Goal: Communication & Community: Connect with others

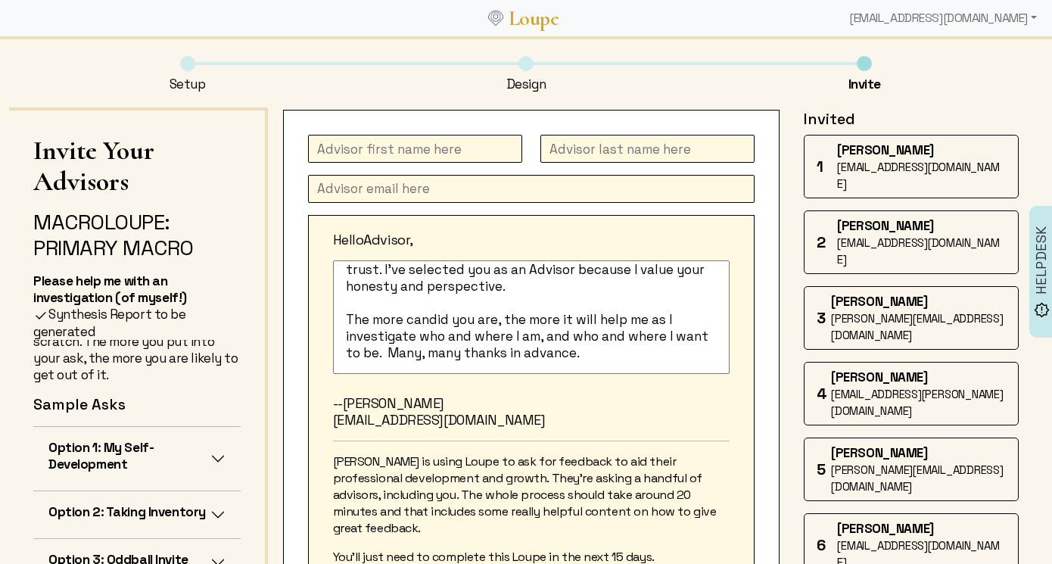
click at [412, 154] on input "text" at bounding box center [415, 149] width 214 height 28
type input "Ric"
type input "[PERSON_NAME]"
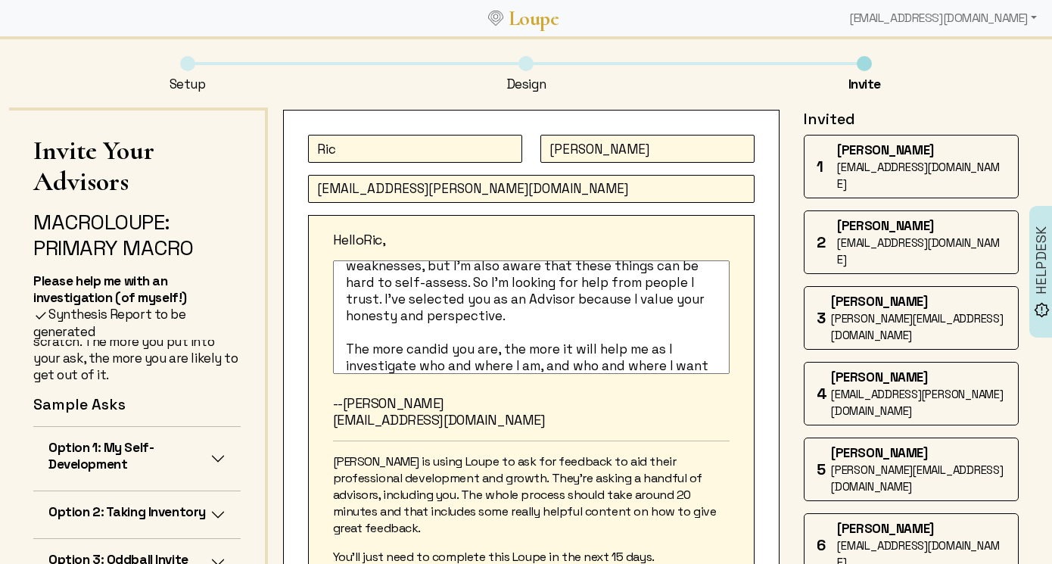
scroll to position [123, 0]
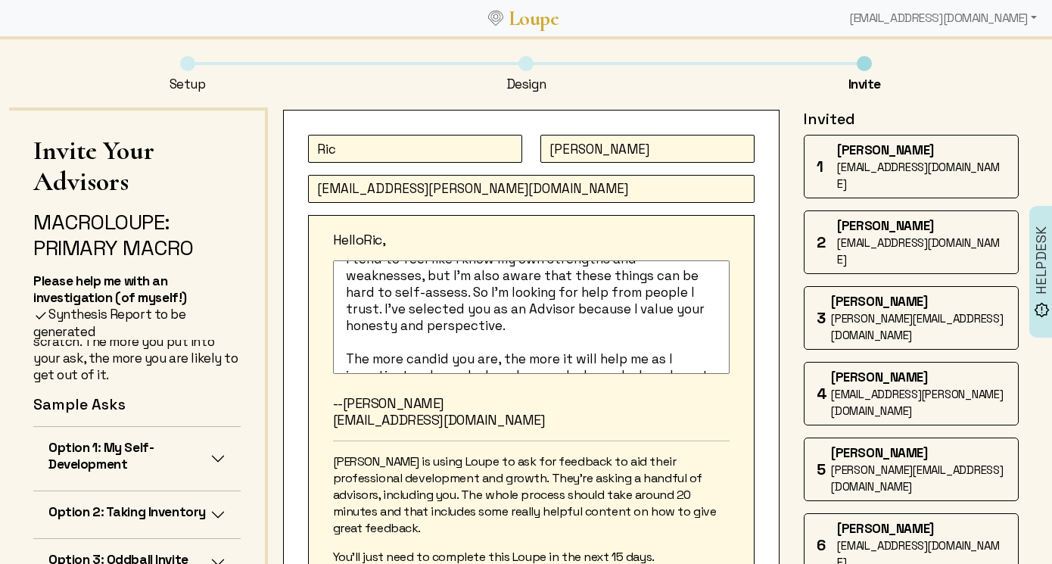
type input "[EMAIL_ADDRESS][PERSON_NAME][DOMAIN_NAME]"
click at [531, 328] on textarea "I’m at a moment in life when I’m taking stock and looking ahead to my second ha…" at bounding box center [531, 317] width 397 height 114
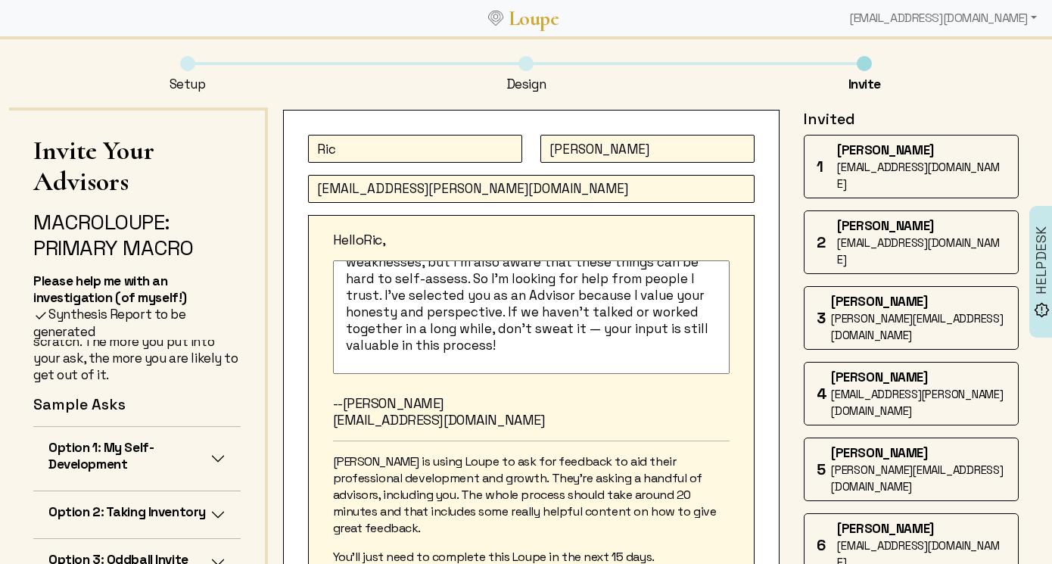
scroll to position [126, 0]
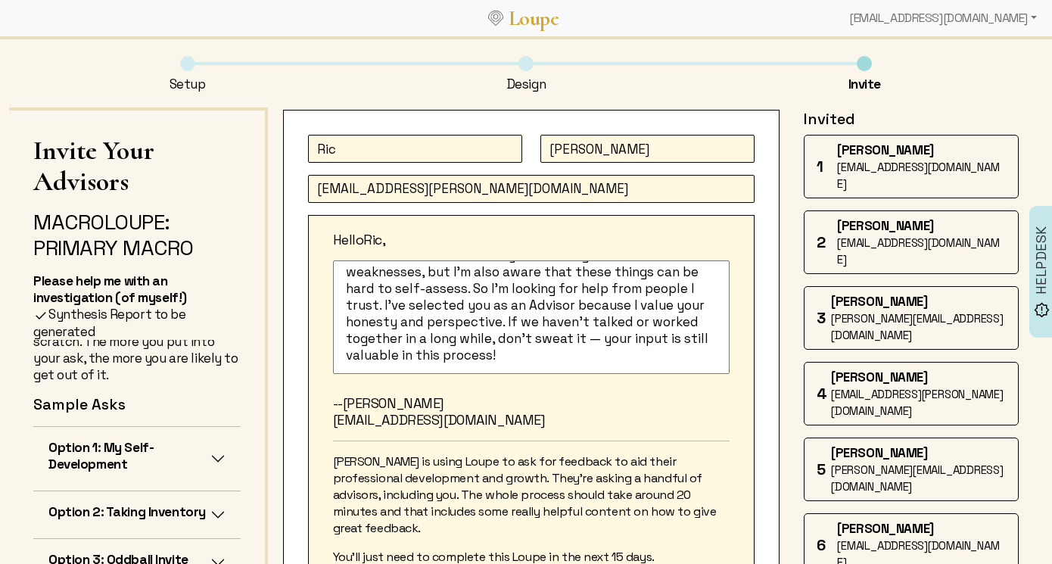
click at [470, 291] on textarea "I’m at a moment in life when I’m taking stock and looking ahead to my second ha…" at bounding box center [531, 317] width 397 height 114
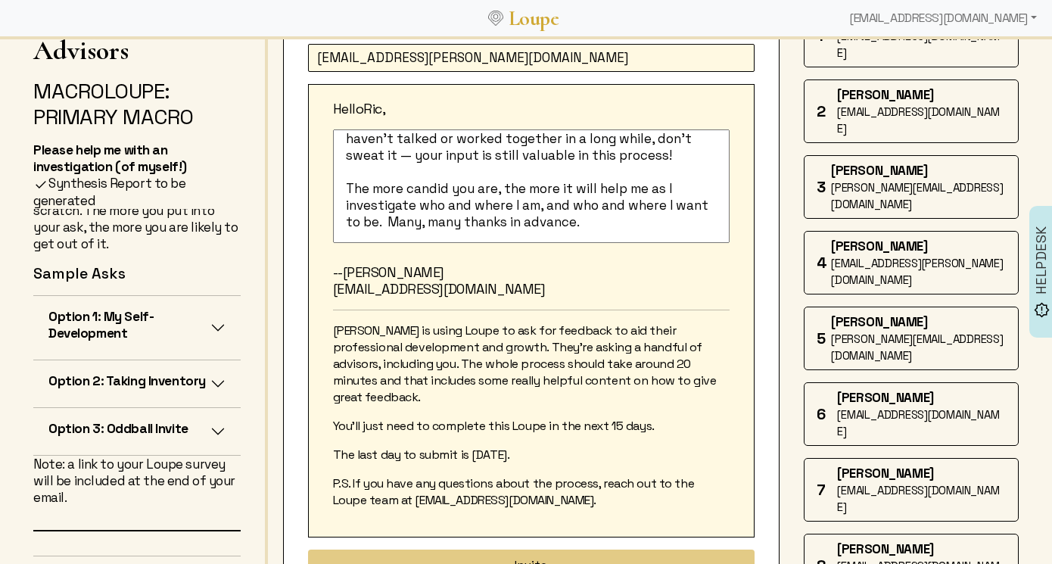
scroll to position [570, 0]
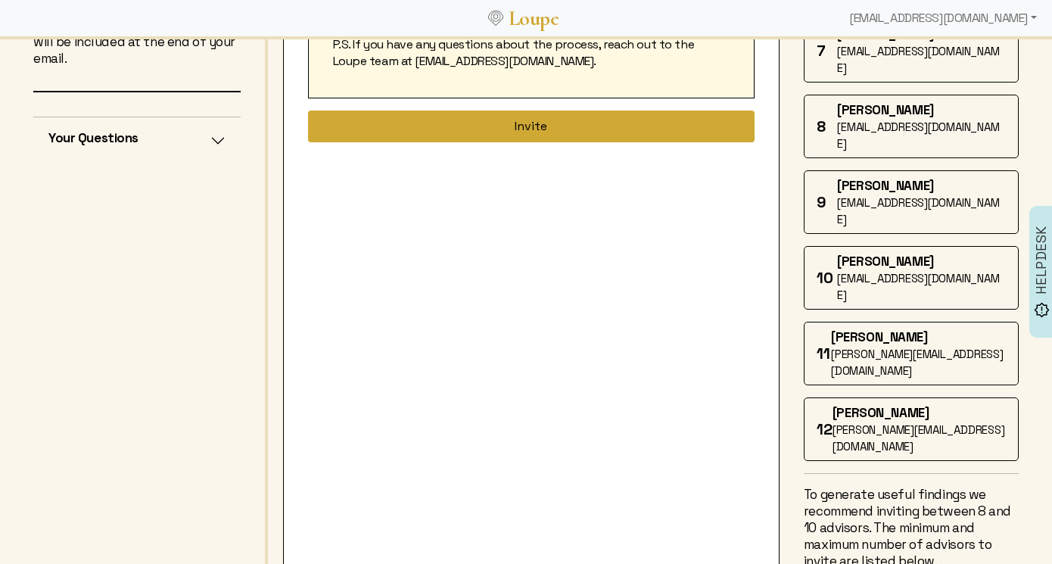
type textarea "I’m at a moment in life when I’m taking stock and looking ahead to my second ha…"
click at [620, 127] on button "Invite" at bounding box center [531, 126] width 447 height 32
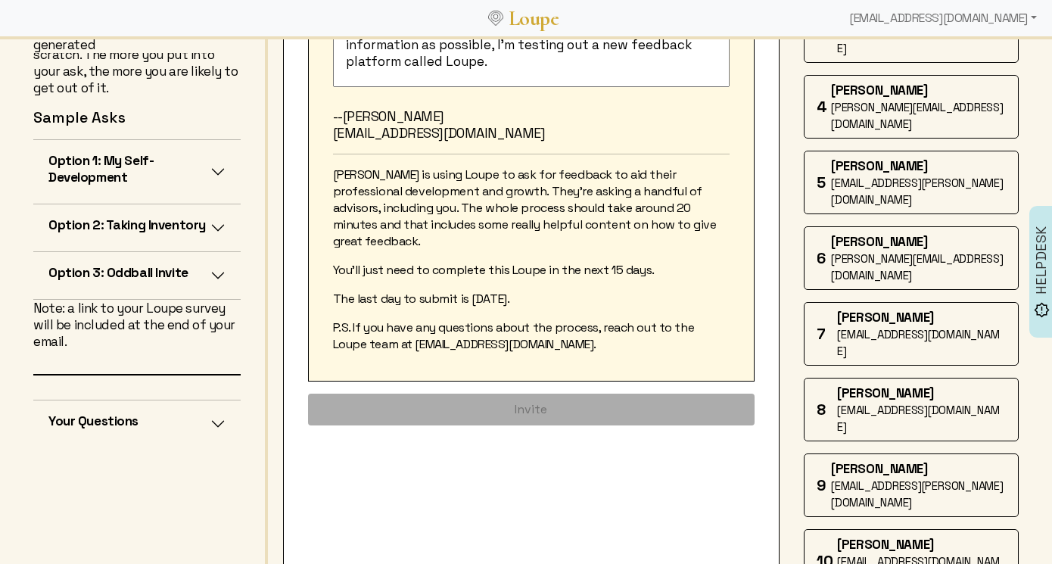
scroll to position [0, 0]
